Goal: Information Seeking & Learning: Find specific fact

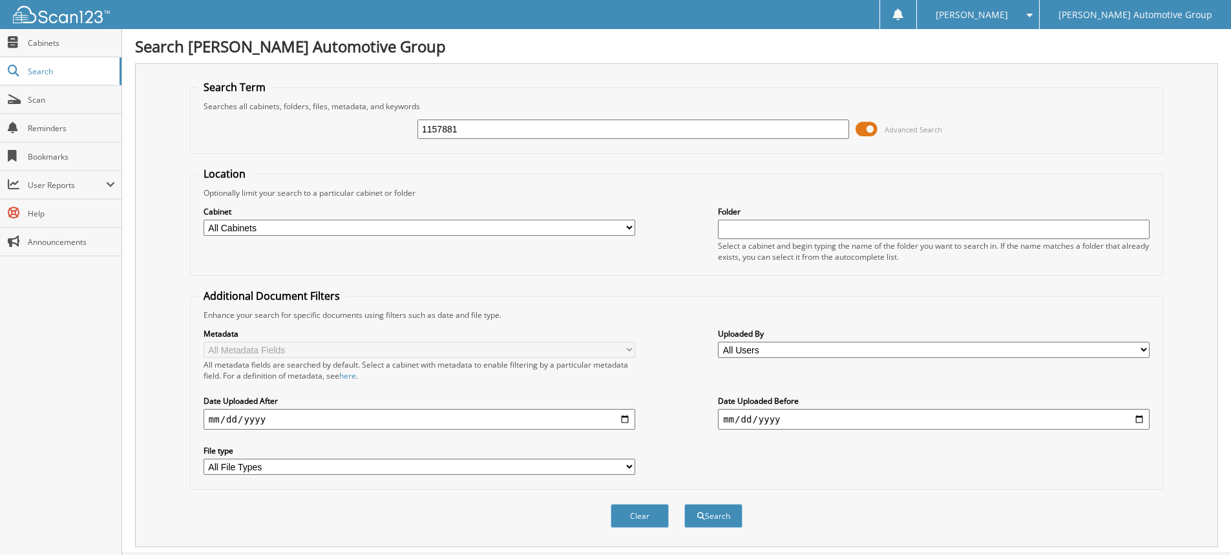
type input "1157881"
click at [684, 504] on button "Search" at bounding box center [713, 516] width 58 height 24
type input "ro 1157881"
click at [684, 504] on button "Search" at bounding box center [713, 516] width 58 height 24
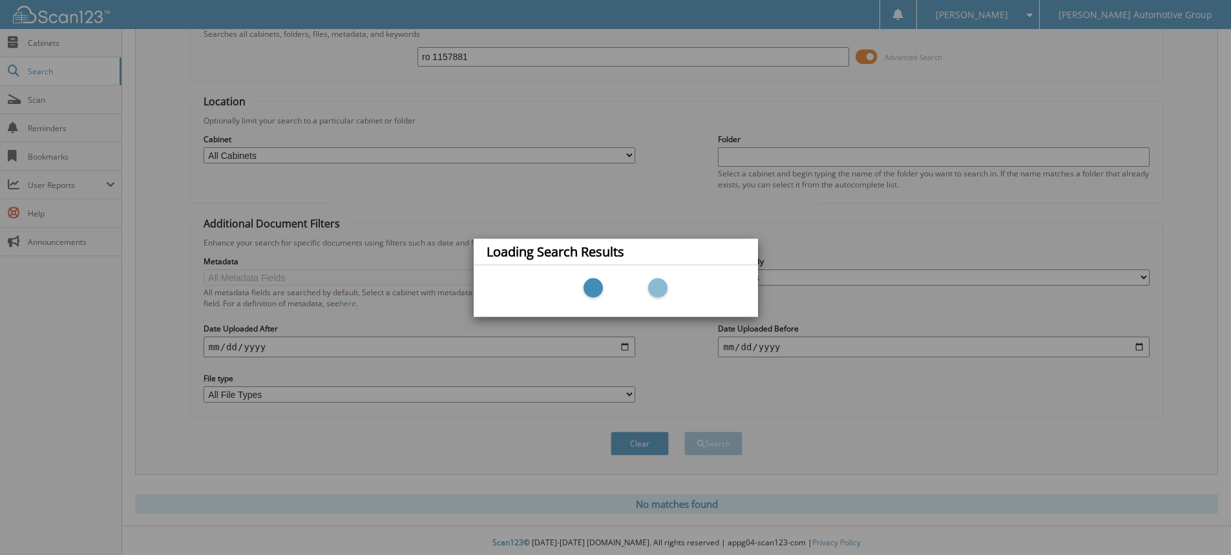
scroll to position [77, 0]
